Goal: Task Accomplishment & Management: Manage account settings

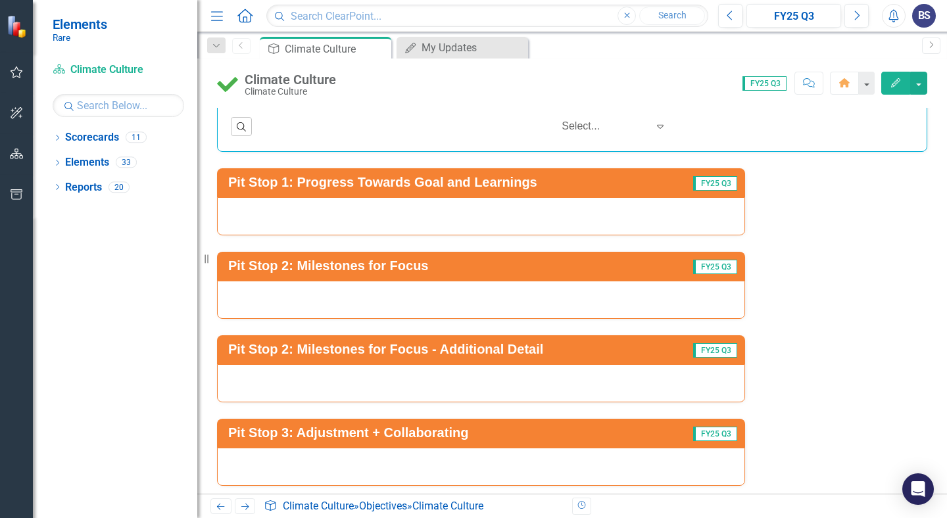
scroll to position [3267, 0]
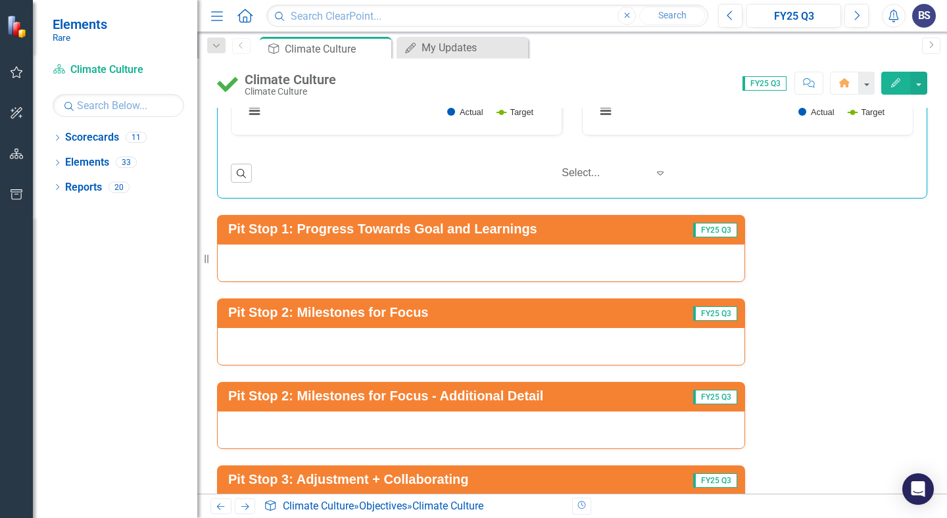
click at [462, 260] on div at bounding box center [481, 263] width 528 height 38
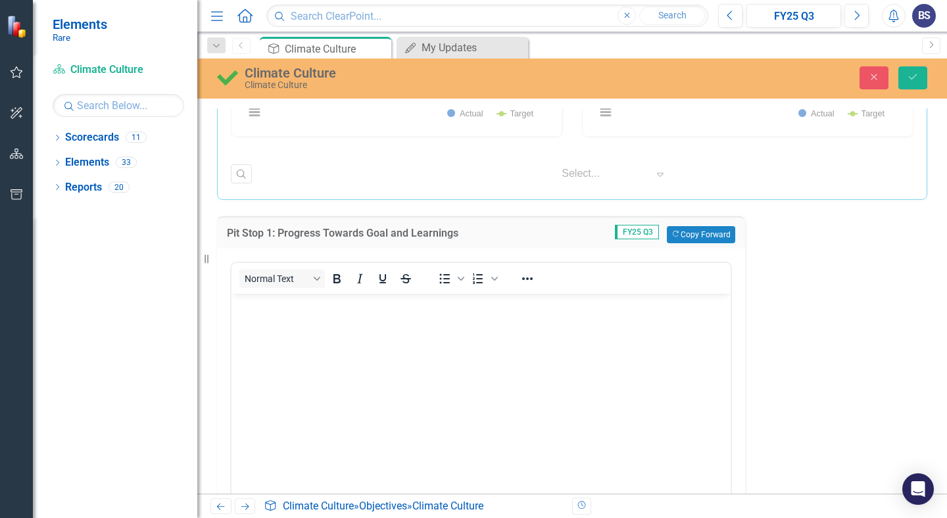
scroll to position [0, 0]
click at [353, 318] on body "Rich Text Area. Press ALT-0 for help." at bounding box center [480, 391] width 499 height 197
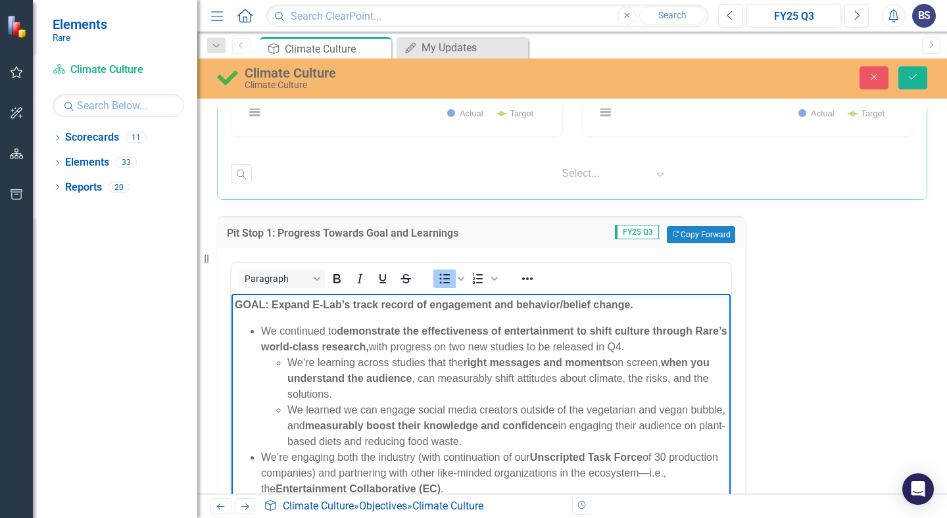
click at [283, 321] on body "GOAL: Expand E-Lab’s track record of engagement and behavior/belief change. We …" at bounding box center [480, 459] width 499 height 333
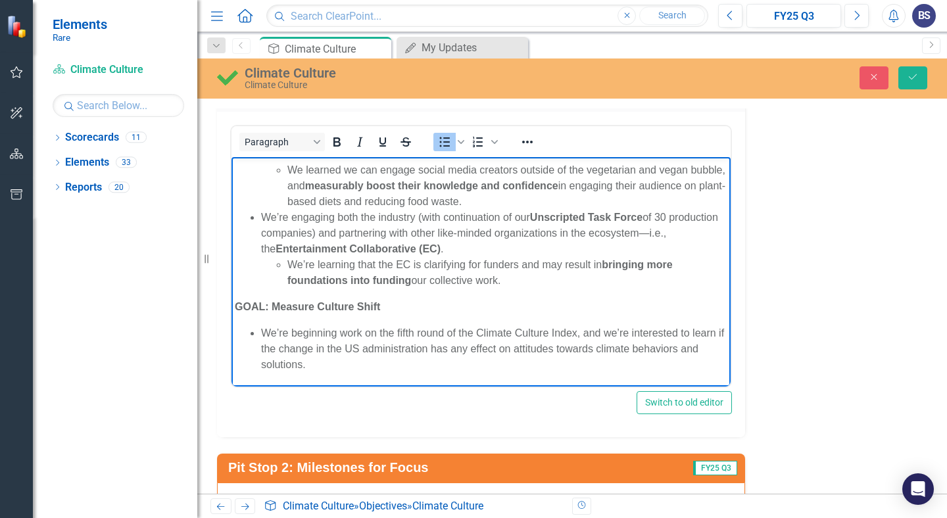
scroll to position [3425, 0]
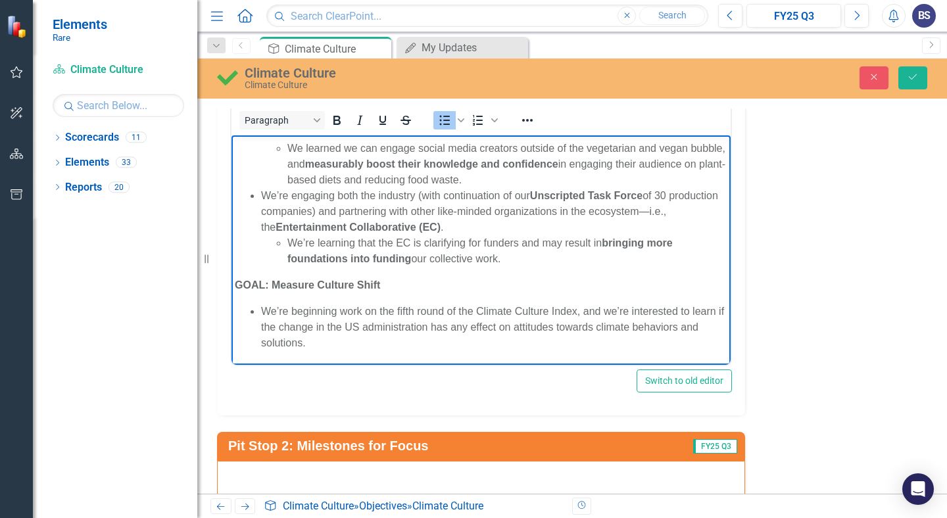
click at [399, 340] on li "We’re beginning work on the fifth round of the Climate Culture Index, and we’re…" at bounding box center [494, 326] width 466 height 47
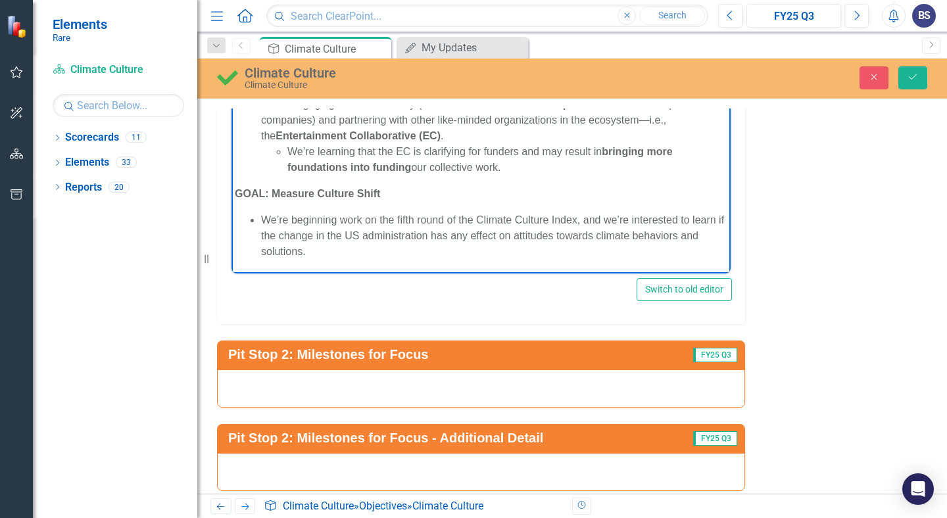
scroll to position [3562, 0]
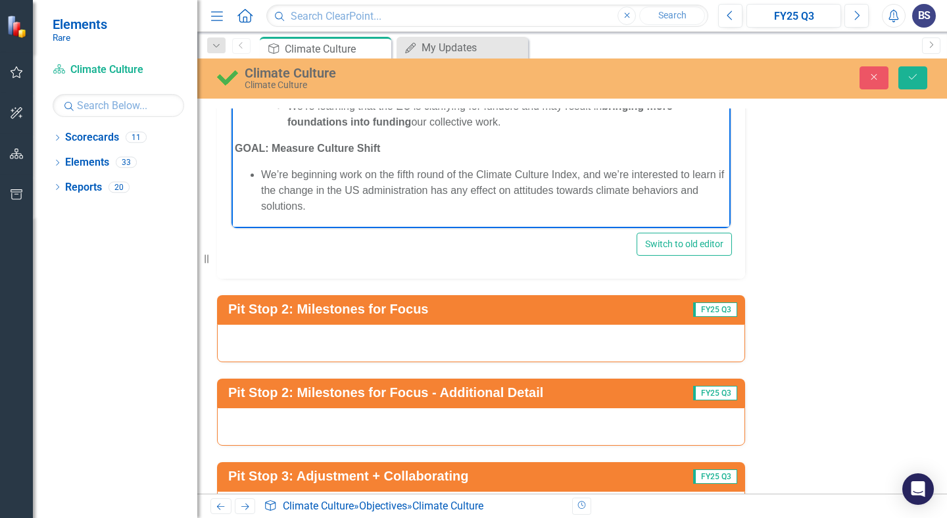
click at [414, 344] on div at bounding box center [481, 343] width 528 height 38
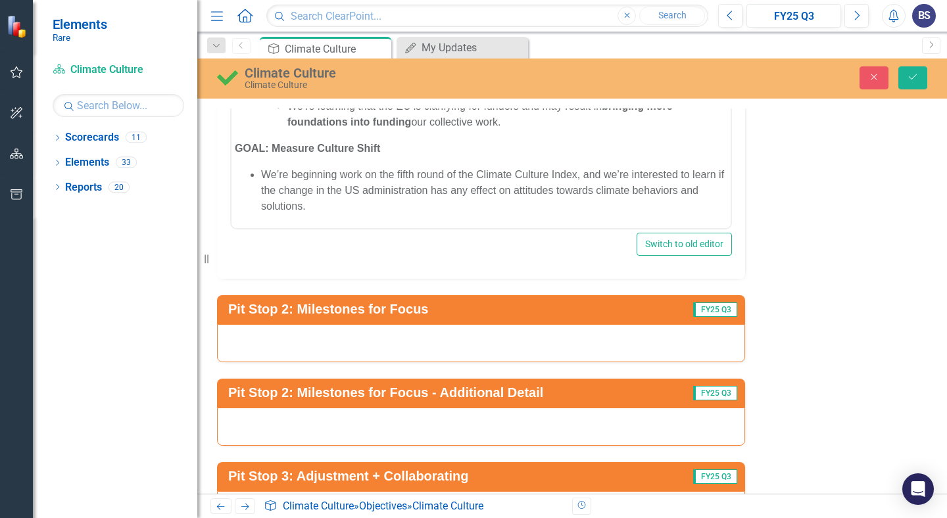
click at [414, 344] on div at bounding box center [481, 343] width 528 height 38
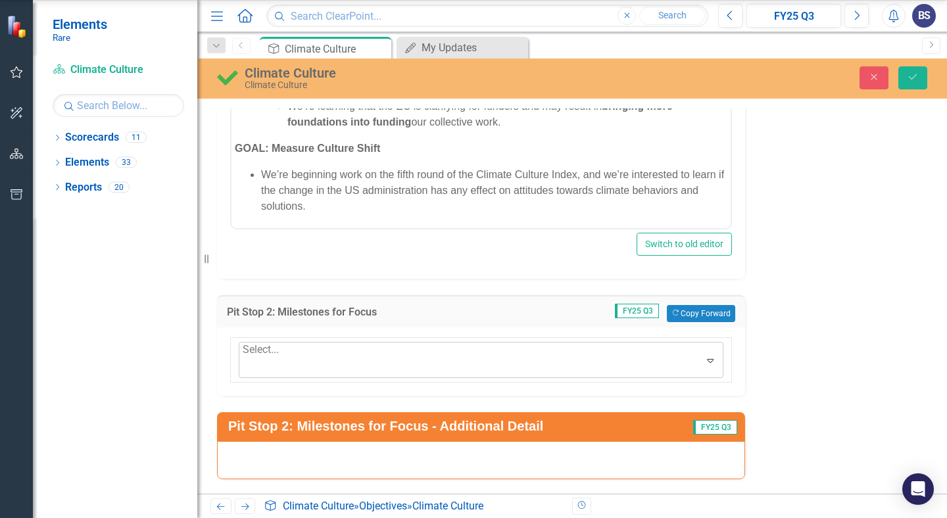
click at [245, 359] on div at bounding box center [244, 368] width 3 height 18
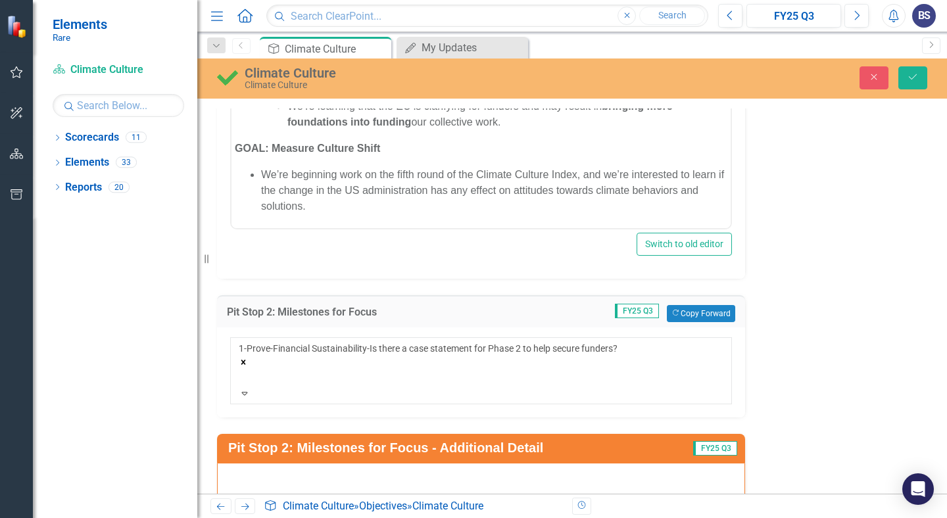
click at [325, 463] on div at bounding box center [481, 482] width 528 height 38
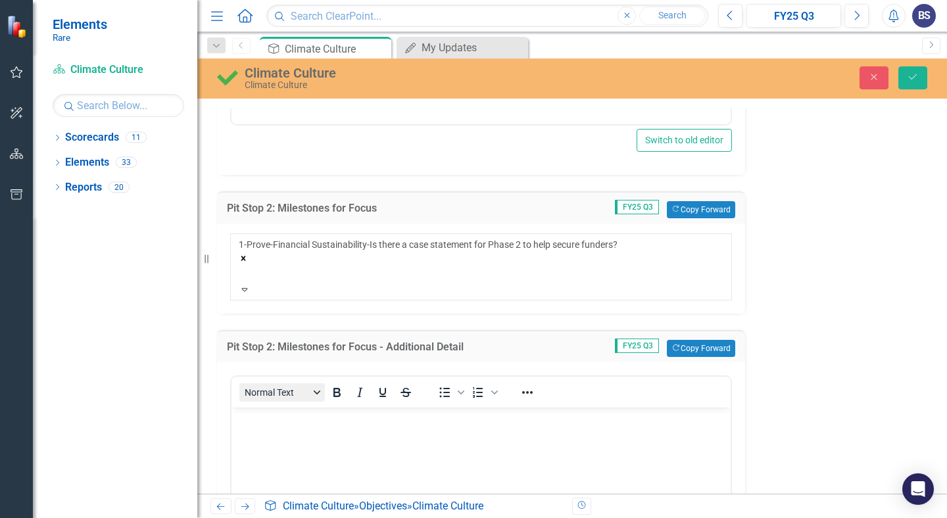
scroll to position [3719, 0]
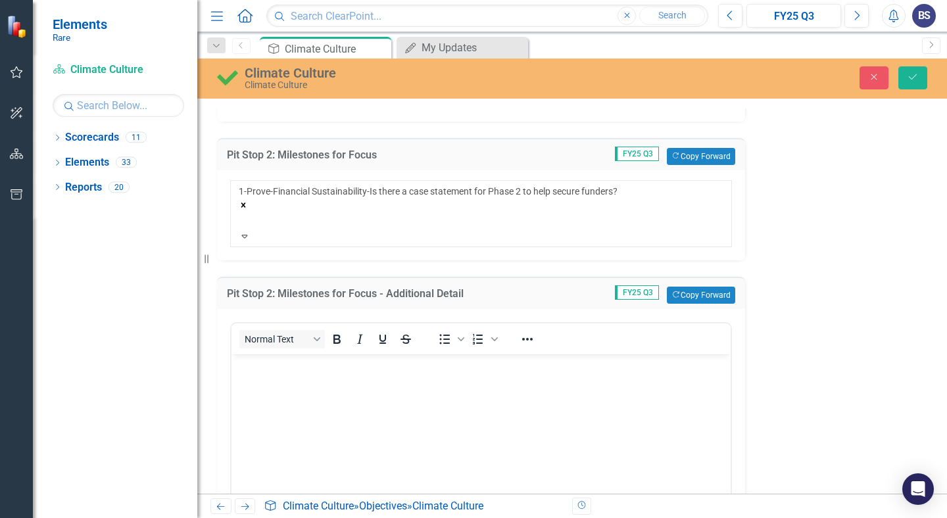
click at [319, 396] on body "Rich Text Area. Press ALT-0 for help." at bounding box center [480, 452] width 499 height 197
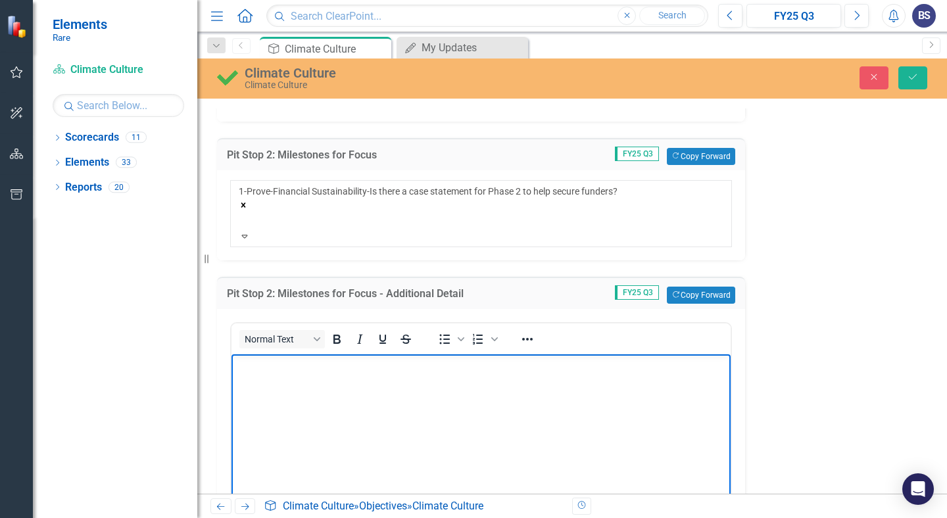
click at [353, 400] on body "Rich Text Area. Press ALT-0 for help." at bounding box center [480, 452] width 499 height 197
paste body "Rich Text Area. Press ALT-0 for help."
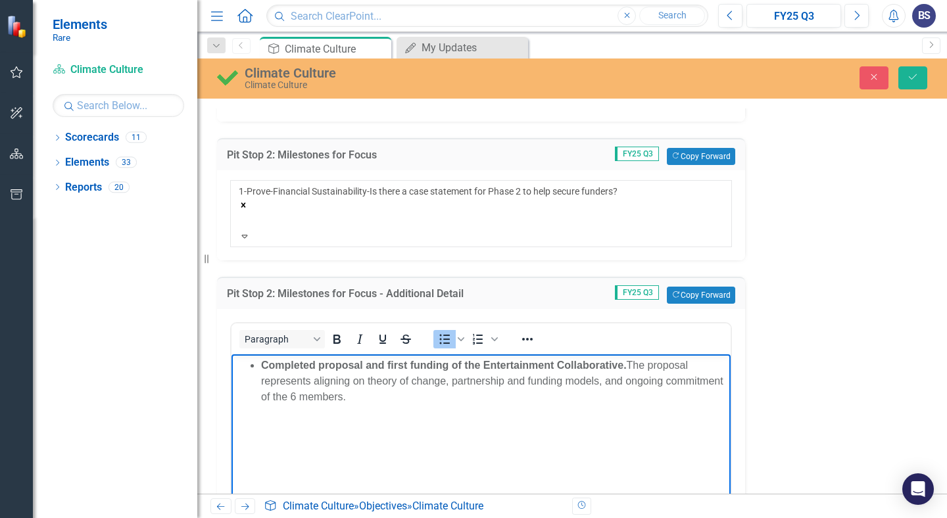
click at [261, 364] on strong "Completed proposal and first funding of the Entertainment Collaborative." at bounding box center [444, 364] width 366 height 11
click at [383, 367] on strong "WE are focused on completed proposal and first funding of the Entertainment Col…" at bounding box center [465, 364] width 461 height 11
click at [478, 368] on strong "WE are focused on completing the proposal and first funding of the Entertainmen…" at bounding box center [440, 372] width 411 height 27
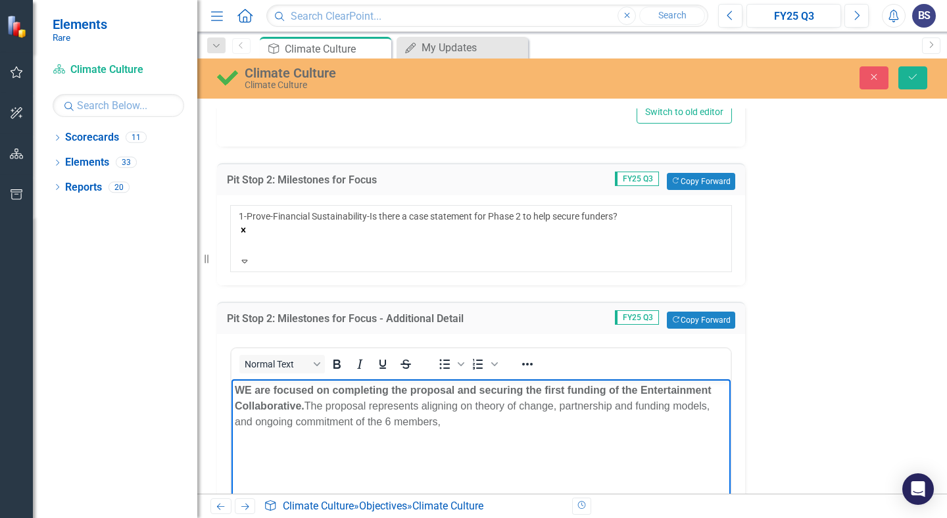
scroll to position [3685, 0]
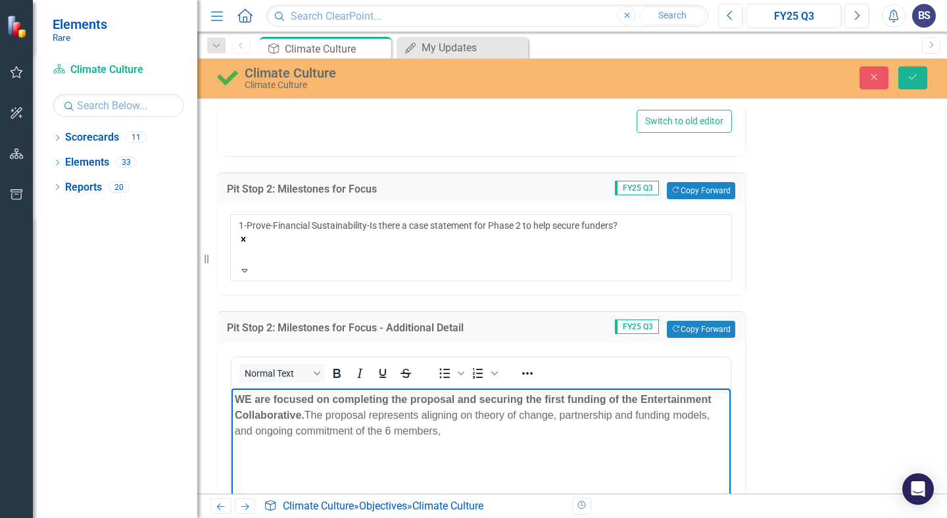
click at [256, 431] on p "WE are focused on completing the proposal and securing the first funding of the…" at bounding box center [481, 414] width 492 height 47
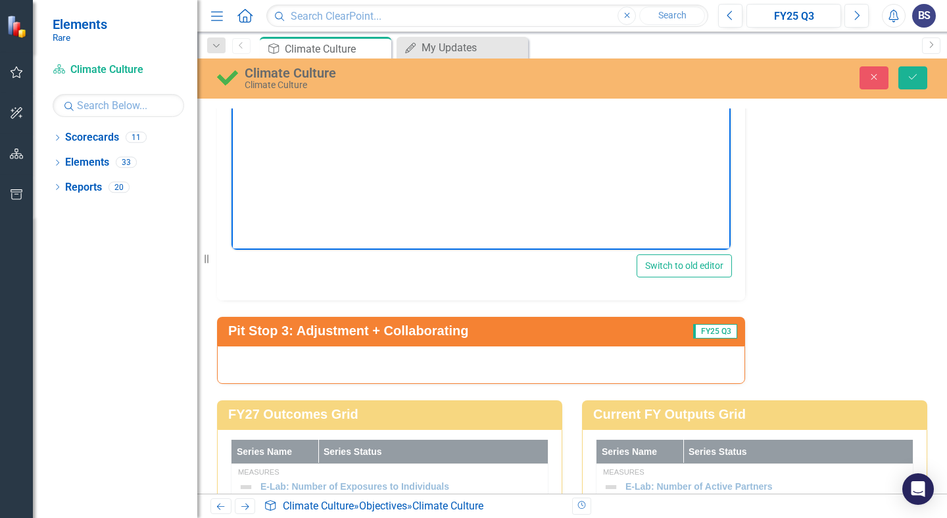
scroll to position [4061, 0]
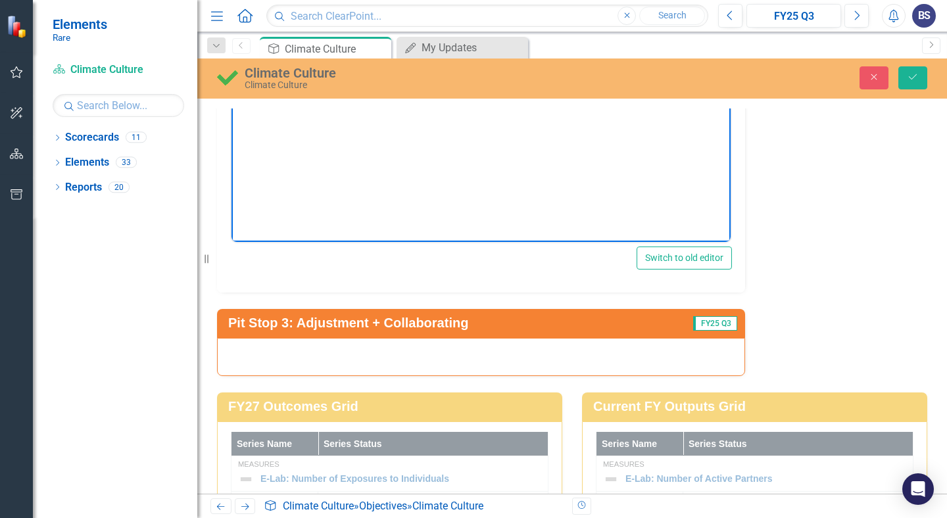
click at [290, 338] on div at bounding box center [481, 357] width 528 height 38
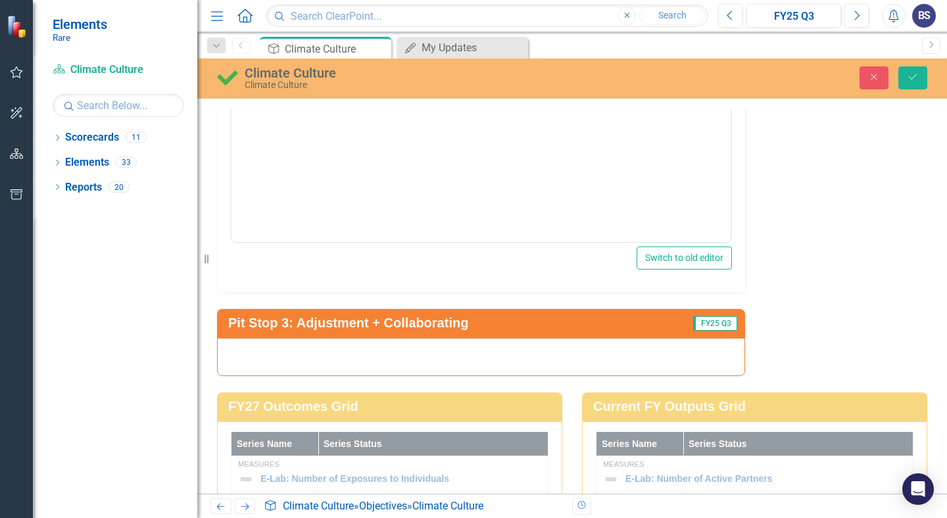
click at [290, 338] on div at bounding box center [481, 357] width 528 height 38
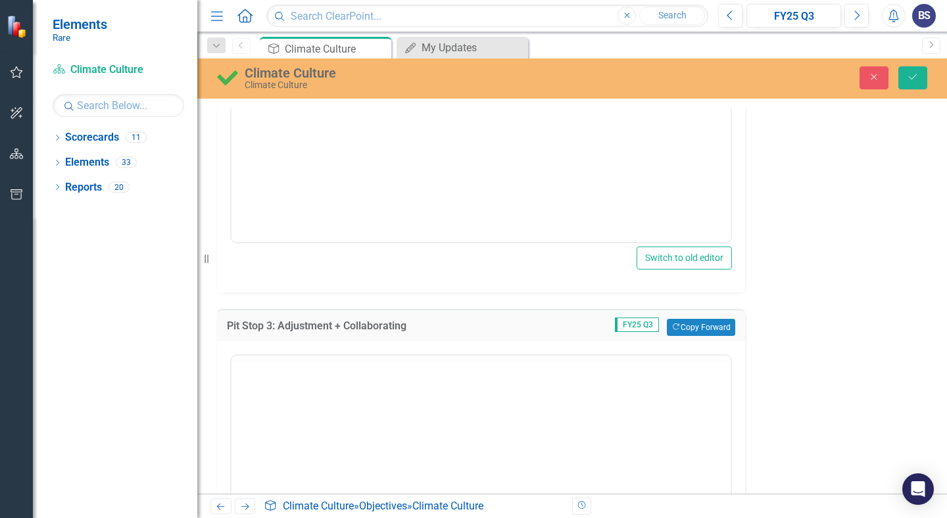
scroll to position [0, 0]
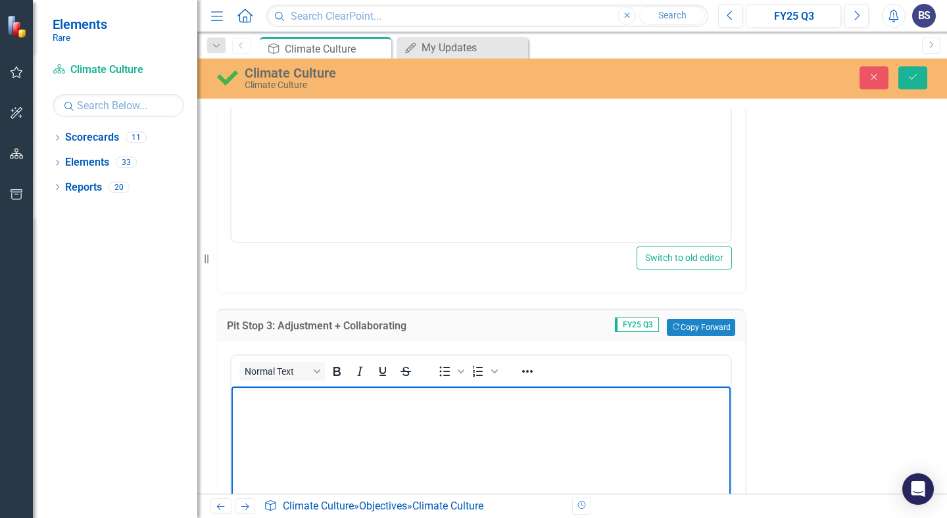
click at [411, 436] on body "Rich Text Area. Press ALT-0 for help." at bounding box center [480, 484] width 499 height 197
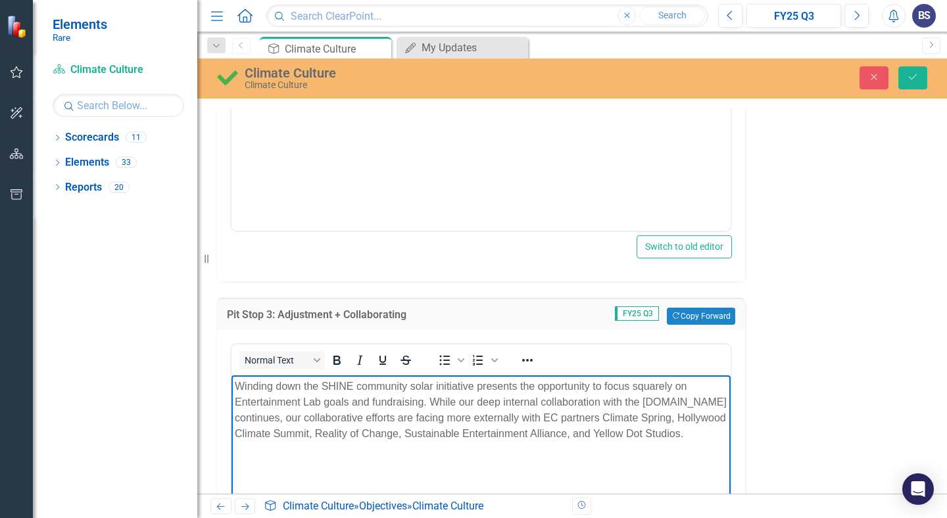
scroll to position [4073, 0]
click at [356, 387] on p "Winding down the SHINE community solar initiative presents the opportunity to f…" at bounding box center [481, 408] width 492 height 63
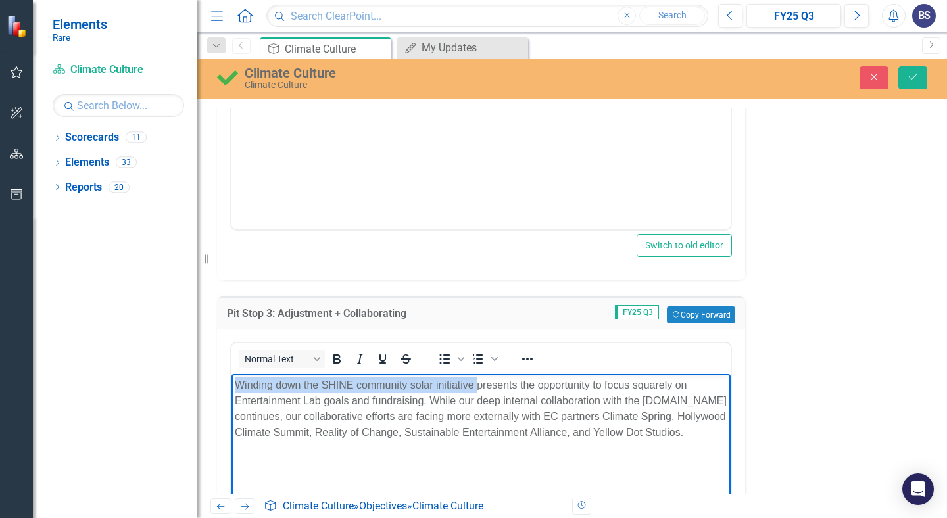
drag, startPoint x: 476, startPoint y: 385, endPoint x: 206, endPoint y: 375, distance: 269.8
click at [231, 375] on html "Winding down the SHINE community solar initiative presents the opportunity to f…" at bounding box center [480, 471] width 499 height 197
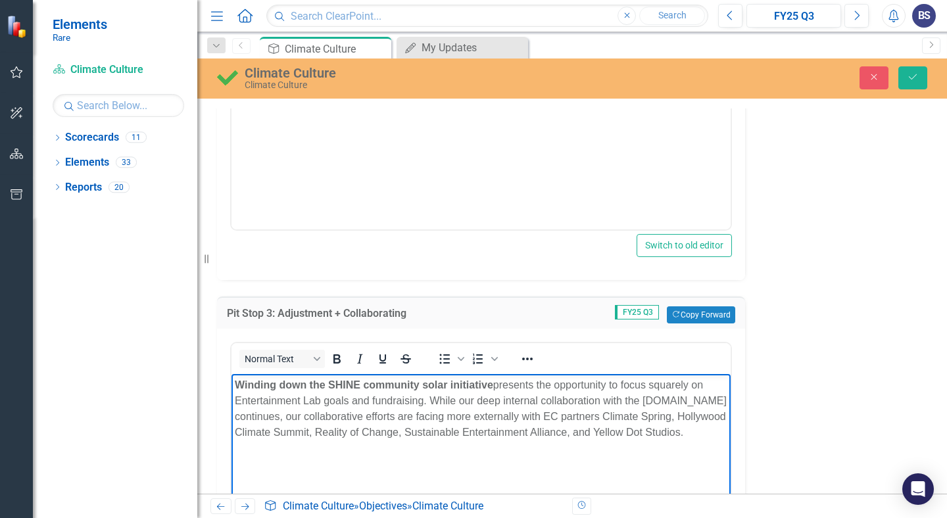
click at [439, 409] on p "Winding down the SHINE community solar initiative presents the opportunity to f…" at bounding box center [481, 408] width 492 height 63
click at [427, 396] on p "Winding down the SHINE community solar initiative presents the opportunity to f…" at bounding box center [481, 408] width 492 height 63
click at [324, 400] on p "Winding down the SHINE community solar initiative presents the opportunity to f…" at bounding box center [481, 408] width 492 height 63
click at [348, 399] on p "Winding down the SHINE community solar initiative presents the opportunity to f…" at bounding box center [481, 408] width 492 height 63
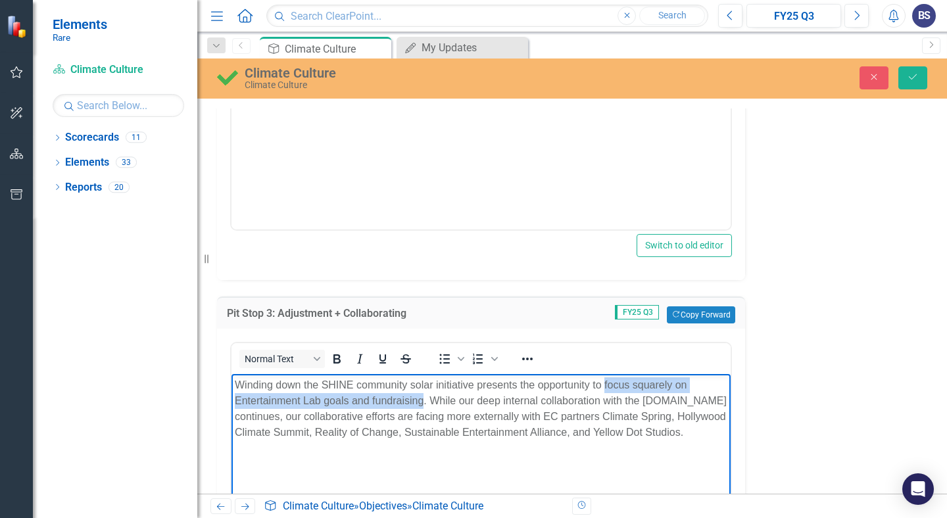
drag, startPoint x: 423, startPoint y: 400, endPoint x: 605, endPoint y: 383, distance: 182.9
click at [604, 384] on p "Winding down the SHINE community solar initiative presents the opportunity to f…" at bounding box center [481, 408] width 492 height 63
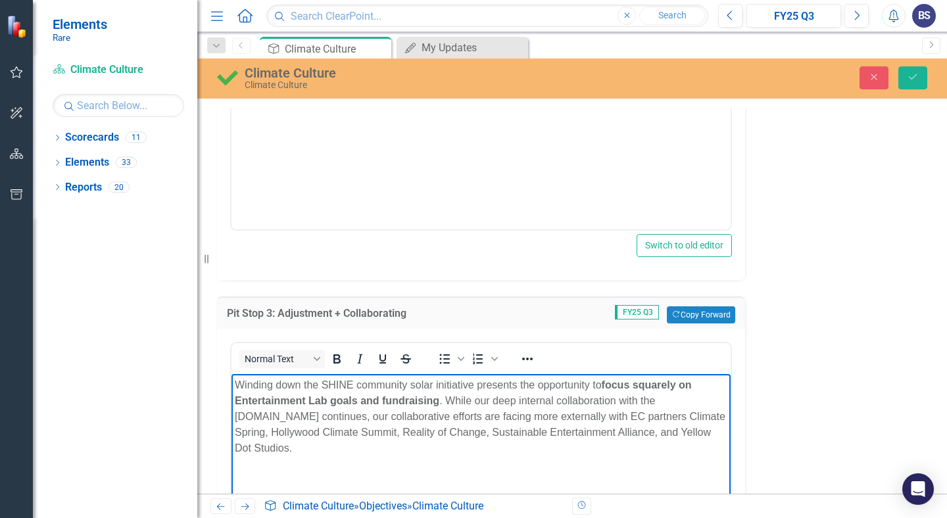
click at [561, 409] on p "Winding down the SHINE community solar initiative presents the opportunity to f…" at bounding box center [481, 416] width 492 height 79
click at [556, 413] on p "Winding down the SHINE community solar initiative presents the opportunity to f…" at bounding box center [481, 416] width 492 height 79
click at [659, 419] on p "Winding down the SHINE community solar initiative presents the opportunity to f…" at bounding box center [481, 416] width 492 height 79
click at [545, 418] on p "Winding down the SHINE community solar initiative presents the opportunity to f…" at bounding box center [481, 416] width 492 height 79
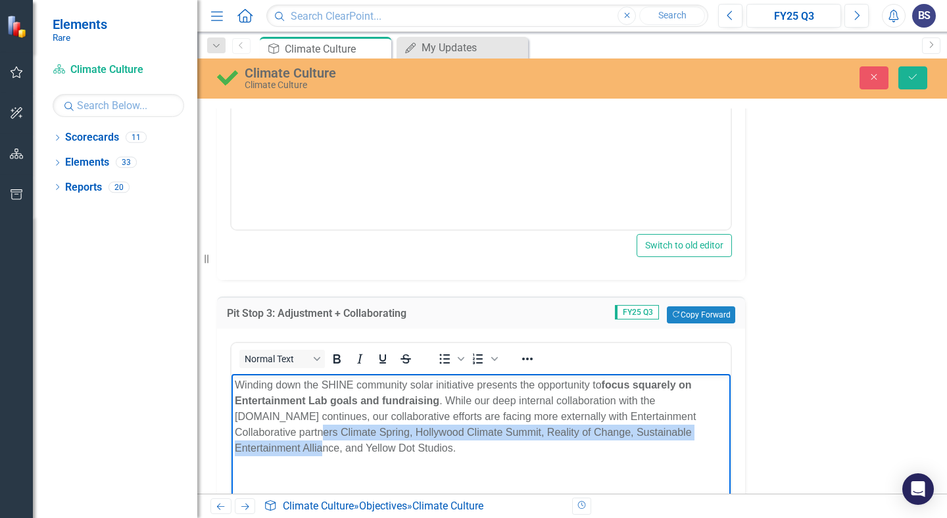
drag, startPoint x: 238, startPoint y: 432, endPoint x: 695, endPoint y: 429, distance: 457.0
click at [695, 429] on p "Winding down the SHINE community solar initiative presents the opportunity to f…" at bounding box center [481, 416] width 492 height 79
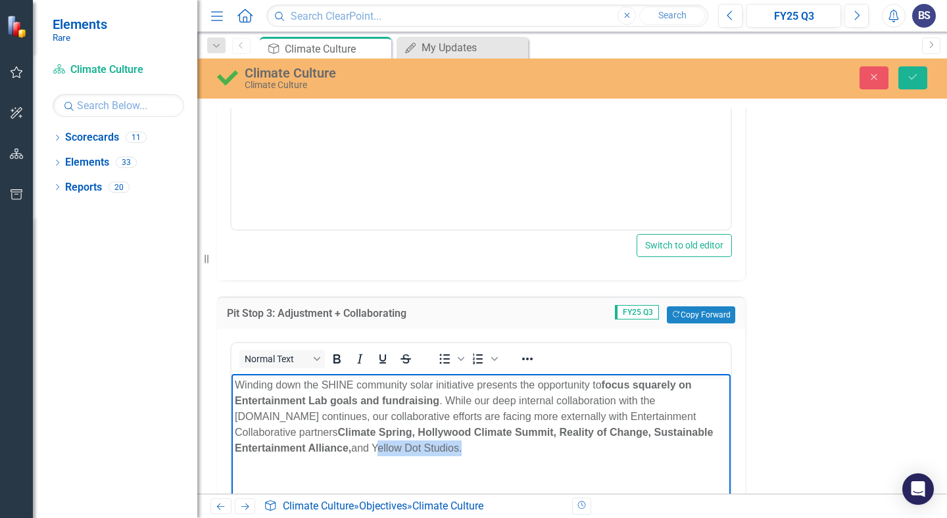
drag, startPoint x: 389, startPoint y: 448, endPoint x: 304, endPoint y: 447, distance: 85.5
click at [304, 447] on p "Winding down the SHINE community solar initiative presents the opportunity to f…" at bounding box center [481, 416] width 492 height 79
drag, startPoint x: 543, startPoint y: 418, endPoint x: 674, endPoint y: 411, distance: 131.0
click at [674, 411] on p "Winding down the SHINE community solar initiative presents the opportunity to f…" at bounding box center [481, 416] width 492 height 79
click at [578, 406] on p "Winding down the SHINE community solar initiative presents the opportunity to f…" at bounding box center [481, 416] width 492 height 79
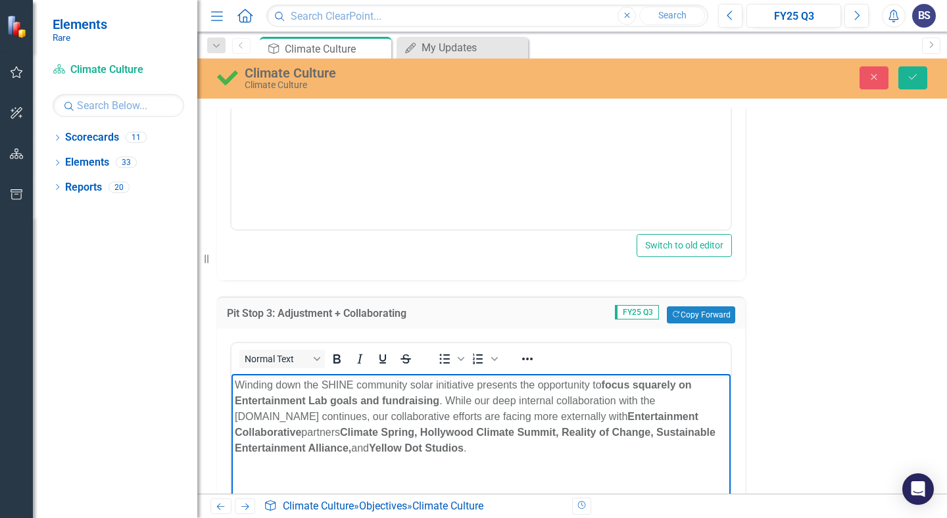
click at [246, 431] on p "Winding down the SHINE community solar initiative presents the opportunity to f…" at bounding box center [481, 416] width 492 height 79
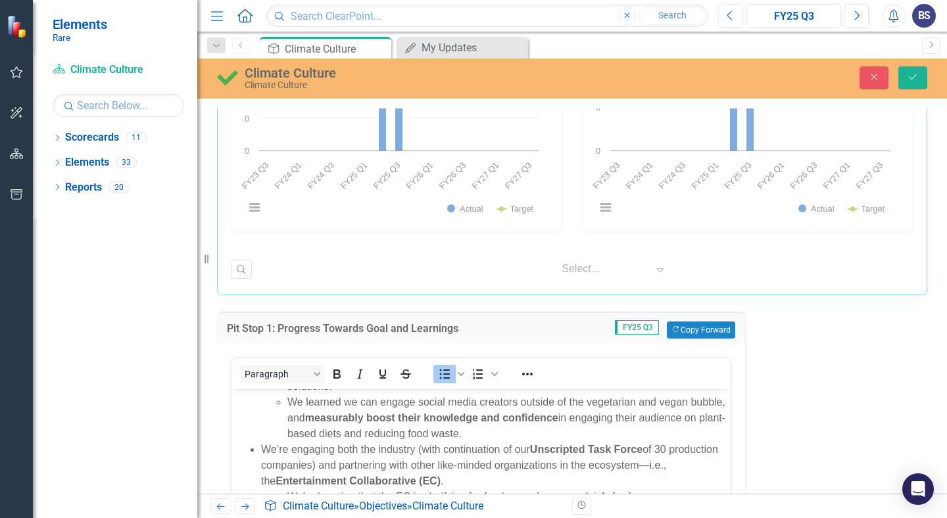
scroll to position [3160, 0]
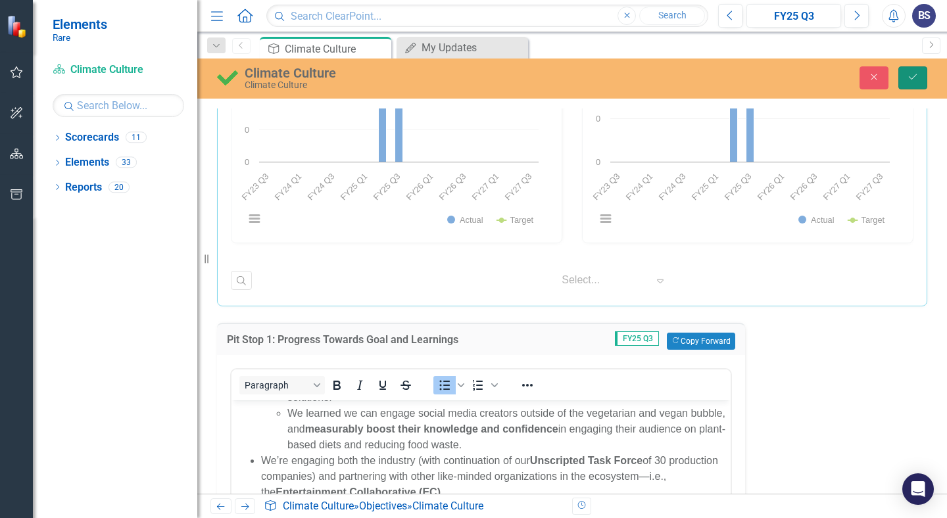
click at [921, 72] on button "Save" at bounding box center [912, 77] width 29 height 23
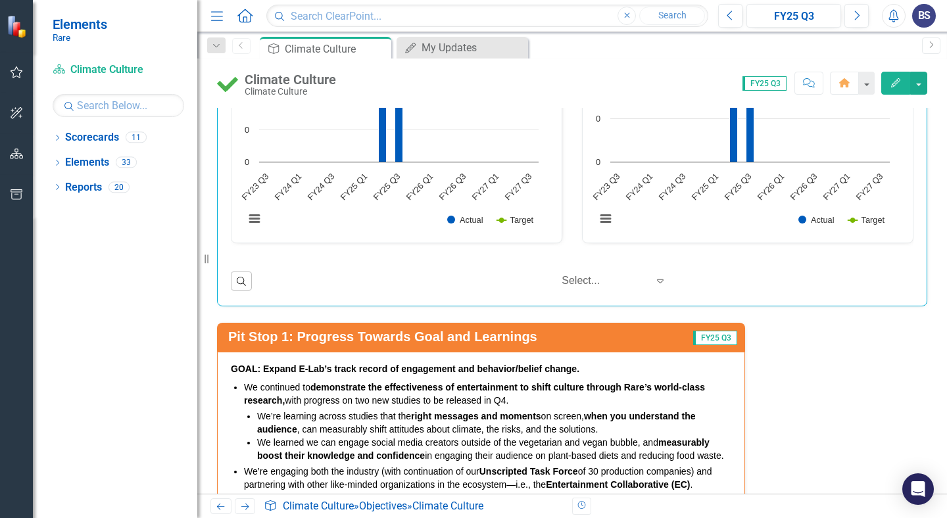
scroll to position [0, 0]
